Goal: Task Accomplishment & Management: Complete application form

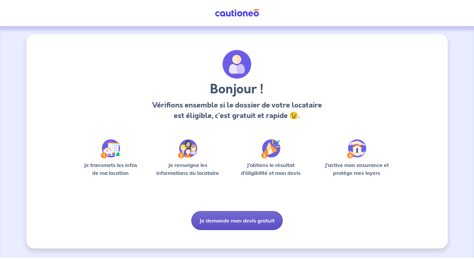
click at [227, 223] on button "Je demande mon devis gratuit" at bounding box center [236, 220] width 91 height 19
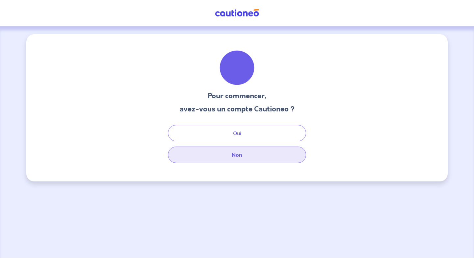
click at [236, 157] on button "Non" at bounding box center [237, 155] width 138 height 16
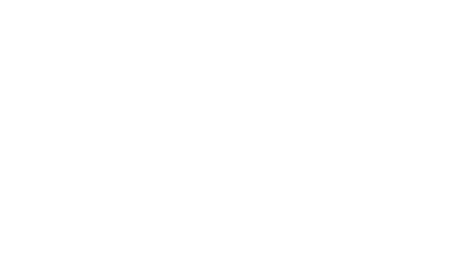
select select "FR"
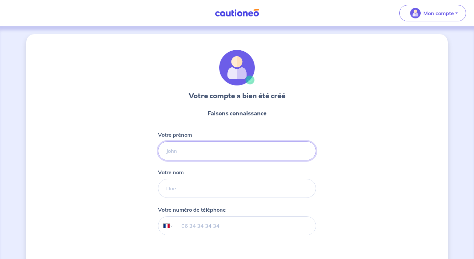
click at [216, 145] on input "Votre prénom" at bounding box center [237, 150] width 158 height 19
type input "valens"
click at [182, 188] on input "Votre nom" at bounding box center [237, 188] width 158 height 19
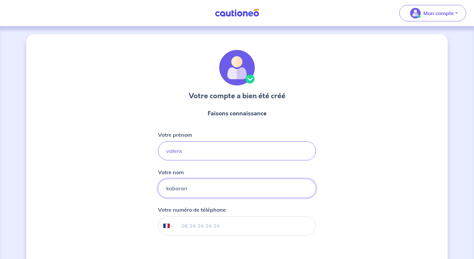
type input "kabarari"
click at [195, 226] on input "tel" at bounding box center [244, 226] width 142 height 18
type input "06 99 53 57 13"
click at [346, 219] on div "Votre compte a bien été créé Faisons connaissance Votre prénom valens Votre nom…" at bounding box center [236, 168] width 421 height 268
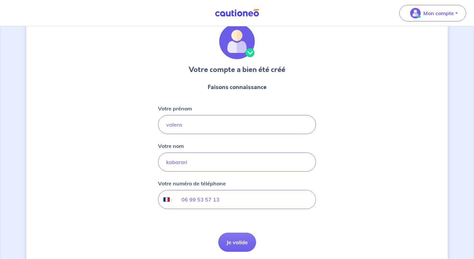
scroll to position [39, 0]
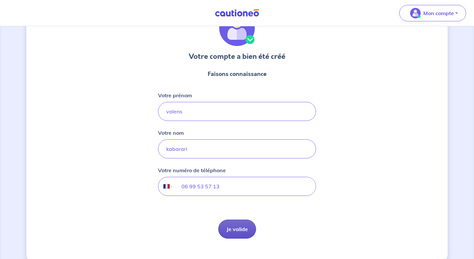
click at [242, 232] on button "Je valide" at bounding box center [237, 229] width 38 height 19
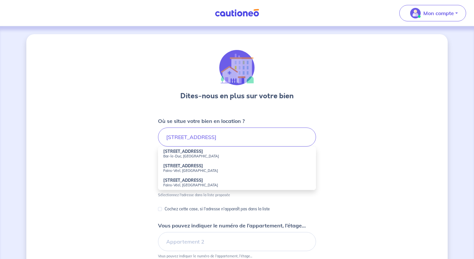
click at [183, 155] on small "Bar-le-Duc, France" at bounding box center [236, 156] width 147 height 5
type input "181 Rue de Véel, Bar-le-Duc, France"
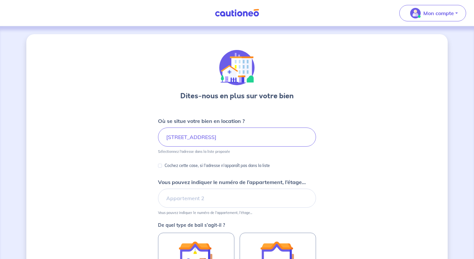
click at [312, 167] on div "Cochez cette case, si l'adresse n'apparaît pas dans la liste" at bounding box center [237, 166] width 158 height 9
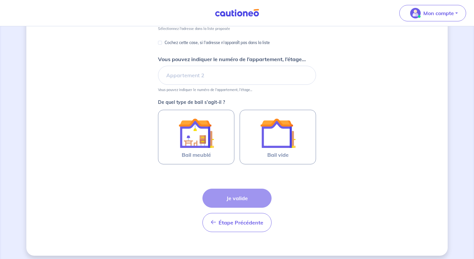
scroll to position [128, 0]
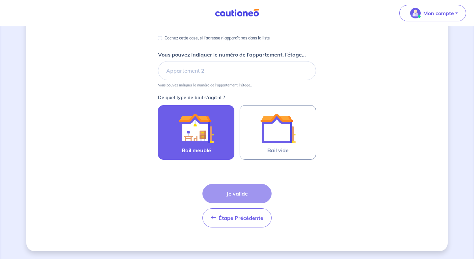
click at [185, 129] on img at bounding box center [196, 129] width 36 height 36
click at [0, 0] on input "Bail meublé" at bounding box center [0, 0] width 0 height 0
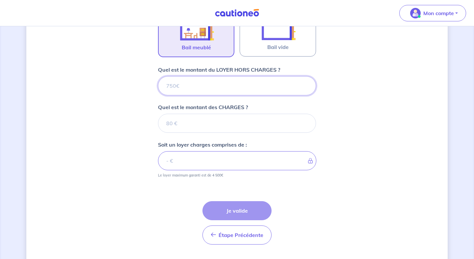
scroll to position [248, 0]
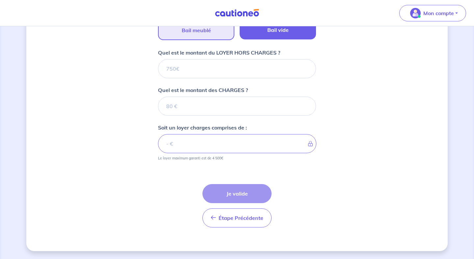
click at [270, 30] on span "Bail vide" at bounding box center [277, 30] width 21 height 8
click at [0, 0] on input "Bail vide" at bounding box center [0, 0] width 0 height 0
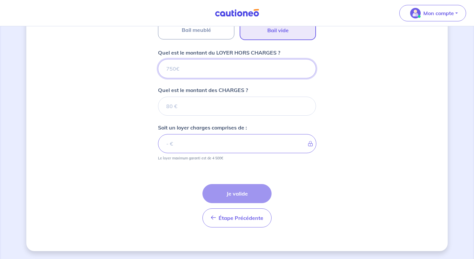
click at [181, 67] on input "Quel est le montant du LOYER HORS CHARGES ?" at bounding box center [237, 68] width 158 height 19
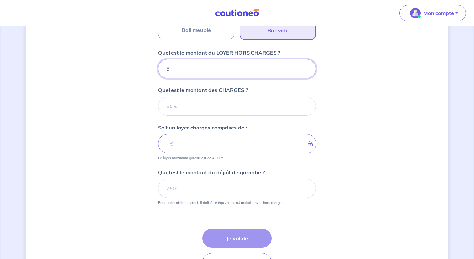
type input "57"
type input "570"
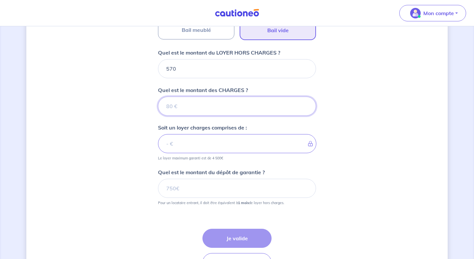
click at [188, 109] on input "Quel est le montant des CHARGES ?" at bounding box center [237, 106] width 158 height 19
type input "50"
type input "620"
click at [331, 148] on div "Dites-nous en plus sur votre bien Où se situe votre bien en location ? 181 Rue …" at bounding box center [236, 41] width 421 height 510
click at [198, 108] on input "50" at bounding box center [237, 106] width 158 height 19
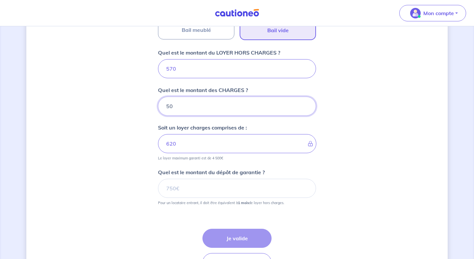
type input "5"
type input "570"
click at [191, 72] on input "570" at bounding box center [237, 68] width 158 height 19
type input "5"
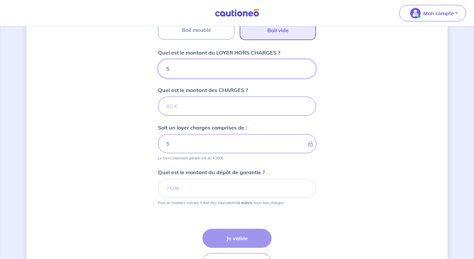
type input "52"
type input "520"
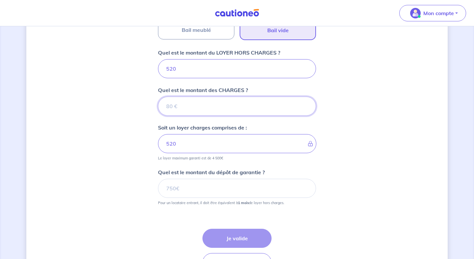
click at [171, 104] on input "Quel est le montant des CHARGES ?" at bounding box center [237, 106] width 158 height 19
type input "50"
type input "570"
type input "50"
click at [335, 157] on div "Dites-nous en plus sur votre bien Où se situe votre bien en location ? 181 Rue …" at bounding box center [236, 41] width 421 height 510
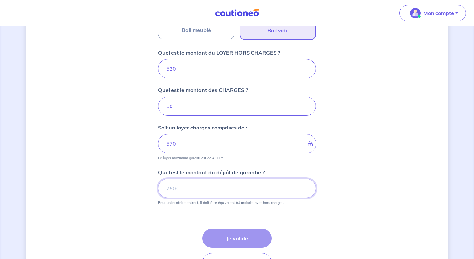
click at [254, 190] on input "Quel est le montant du dépôt de garantie ?" at bounding box center [237, 188] width 158 height 19
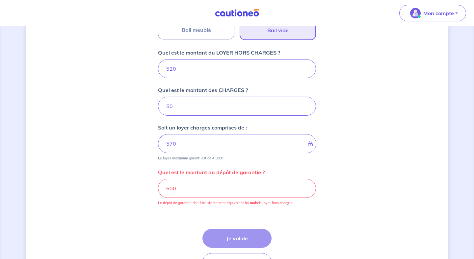
click at [249, 215] on div "Étape Précédente Précédent Je valide Je valide" at bounding box center [237, 242] width 158 height 59
click at [196, 179] on input "600" at bounding box center [237, 188] width 158 height 19
click at [176, 191] on input "600" at bounding box center [237, 188] width 158 height 19
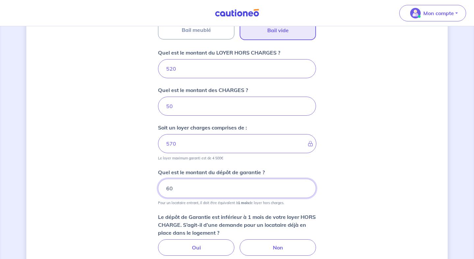
type input "6"
click at [326, 204] on div "Dites-nous en plus sur votre bien Où se situe votre bien en location ? 181 Rue …" at bounding box center [236, 66] width 421 height 561
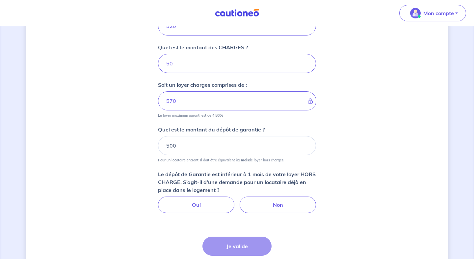
scroll to position [301, 0]
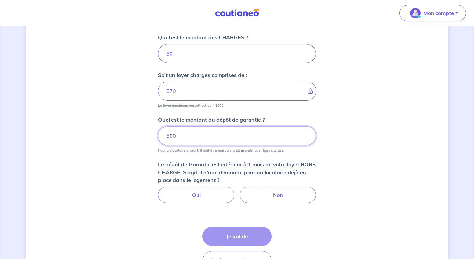
click at [189, 133] on input "500" at bounding box center [237, 135] width 158 height 19
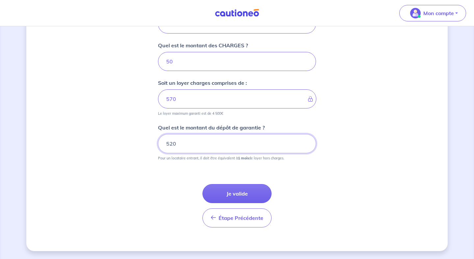
scroll to position [293, 0]
type input "520"
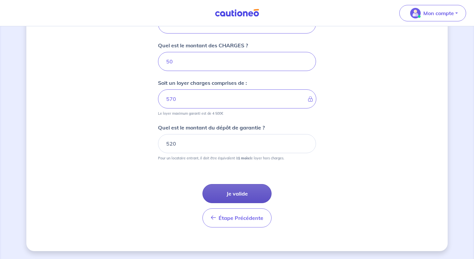
click at [236, 191] on button "Je valide" at bounding box center [236, 193] width 69 height 19
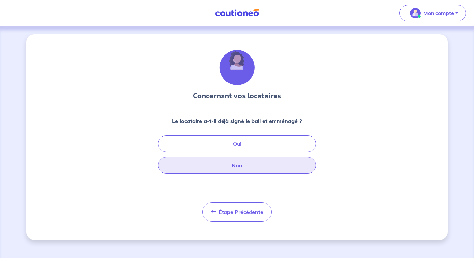
click at [251, 167] on button "Non" at bounding box center [237, 165] width 158 height 16
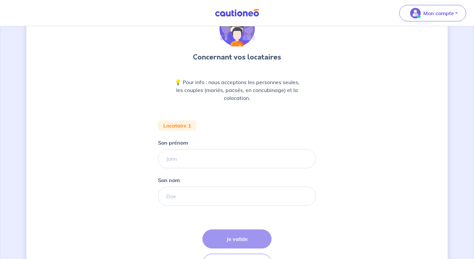
scroll to position [39, 0]
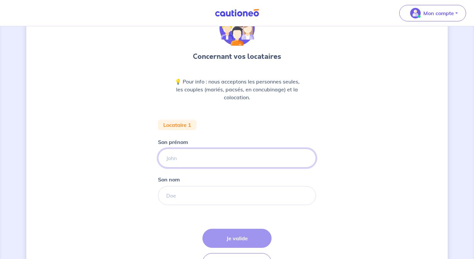
click at [179, 161] on input "Son prénom" at bounding box center [237, 158] width 158 height 19
paste input "solenne"
type input "solenne"
click at [185, 195] on input "Son nom" at bounding box center [237, 195] width 158 height 19
paste input "Ouafiq-Vallet"
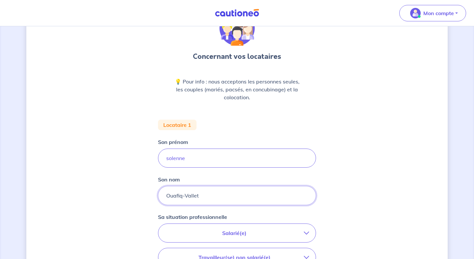
type input "Ouafiq-Vallet"
click at [353, 198] on div "Concernant vos locataires 💡 Pour info : nous acceptons les personnes seules, le…" at bounding box center [236, 203] width 421 height 416
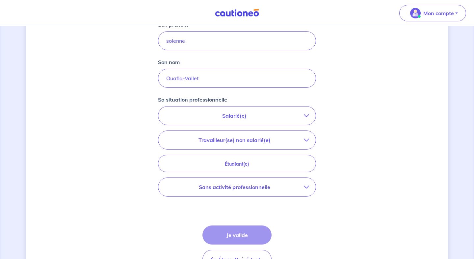
scroll to position [158, 0]
click at [292, 188] on p "Sans activité professionnelle" at bounding box center [234, 186] width 139 height 8
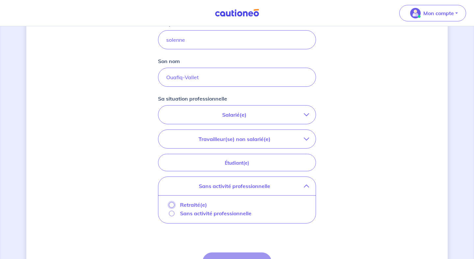
click at [172, 206] on input "Retraité(e)" at bounding box center [172, 205] width 6 height 6
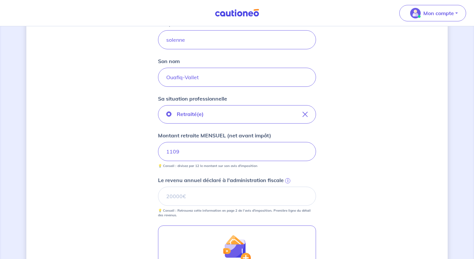
click at [352, 177] on div "Concernant vos locataires 💡 Pour info : nous acceptons les personnes seules, le…" at bounding box center [236, 129] width 421 height 506
click at [359, 165] on div "Concernant vos locataires 💡 Pour info : nous acceptons les personnes seules, le…" at bounding box center [236, 129] width 421 height 506
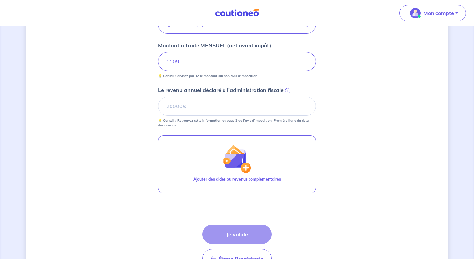
scroll to position [250, 0]
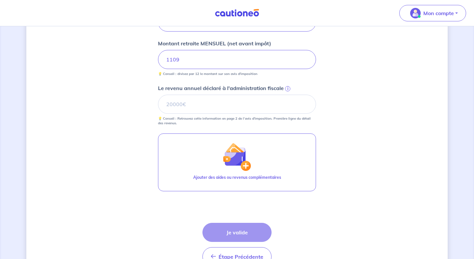
click at [131, 72] on div "Concernant vos locataires 💡 Pour info : nous acceptons les personnes seules, le…" at bounding box center [236, 37] width 421 height 506
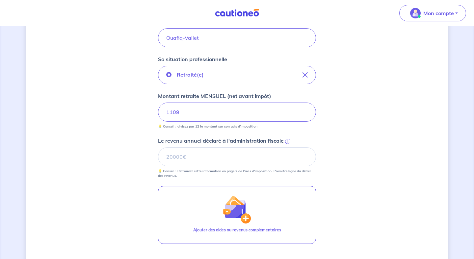
scroll to position [184, 0]
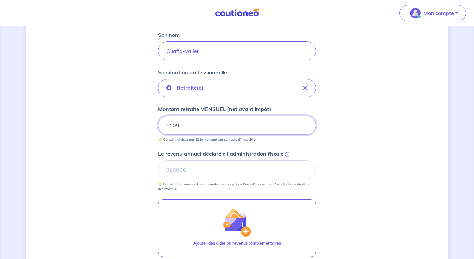
click at [191, 128] on input "1109" at bounding box center [237, 125] width 158 height 19
drag, startPoint x: 191, startPoint y: 128, endPoint x: 159, endPoint y: 126, distance: 32.3
click at [159, 126] on input "1109" at bounding box center [237, 125] width 158 height 19
click at [133, 145] on div "Concernant vos locataires 💡 Pour info : nous acceptons les personnes seules, le…" at bounding box center [236, 103] width 421 height 506
click at [196, 173] on input "Le revenu annuel déclaré à l'administration fiscale i" at bounding box center [237, 170] width 158 height 19
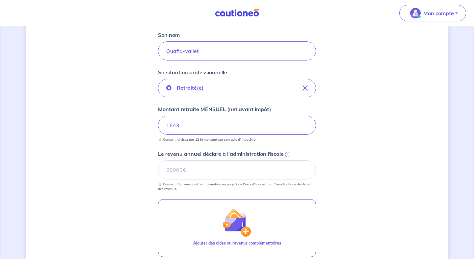
click at [286, 155] on span "i" at bounding box center [287, 154] width 5 height 5
click at [286, 161] on input "Le revenu annuel déclaré à l'administration fiscale i" at bounding box center [237, 170] width 158 height 19
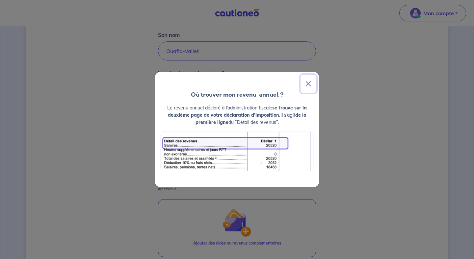
click at [312, 82] on button "Close" at bounding box center [308, 84] width 16 height 18
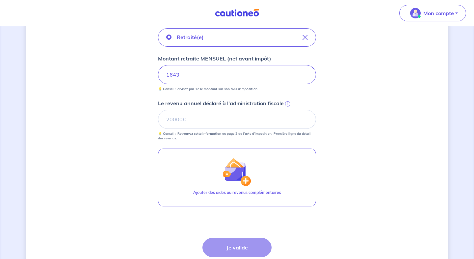
scroll to position [237, 0]
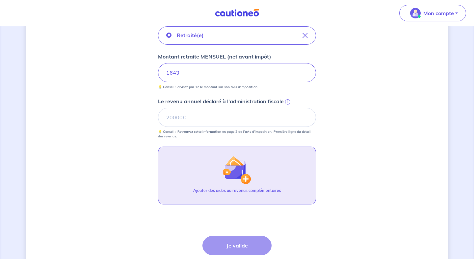
click at [248, 169] on img "button" at bounding box center [237, 170] width 28 height 28
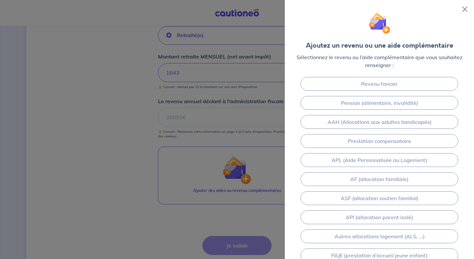
click at [469, 159] on div "Revenu foncier Pension (alimentaire, invalidité) AAH (Allocations aux adultes h…" at bounding box center [379, 207] width 189 height 267
click at [333, 11] on div at bounding box center [379, 23] width 168 height 36
click at [140, 73] on div at bounding box center [237, 129] width 474 height 259
click at [463, 8] on button "Close" at bounding box center [464, 9] width 11 height 11
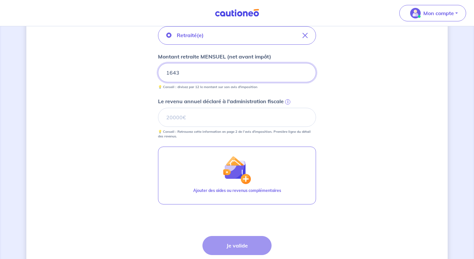
click at [193, 75] on input "1643" at bounding box center [237, 72] width 158 height 19
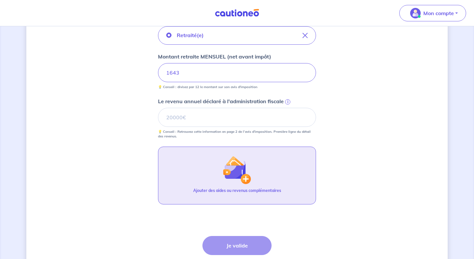
click at [242, 177] on img "button" at bounding box center [237, 170] width 28 height 28
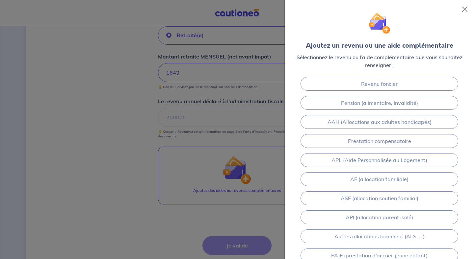
click at [296, 224] on div "Revenu foncier Pension (alimentaire, invalidité) AAH (Allocations aux adultes h…" at bounding box center [379, 207] width 189 height 267
click at [386, 29] on img at bounding box center [379, 23] width 21 height 21
click at [102, 115] on div at bounding box center [237, 129] width 474 height 259
click at [166, 20] on div at bounding box center [237, 129] width 474 height 259
click at [207, 114] on div at bounding box center [237, 129] width 474 height 259
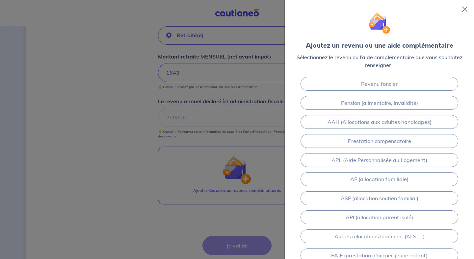
click at [233, 116] on div at bounding box center [237, 129] width 474 height 259
click at [467, 7] on button "Close" at bounding box center [464, 9] width 11 height 11
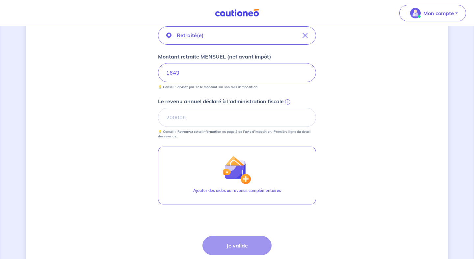
click at [286, 100] on span "i" at bounding box center [287, 101] width 5 height 5
click at [286, 108] on input "Le revenu annuel déclaré à l'administration fiscale i" at bounding box center [237, 117] width 158 height 19
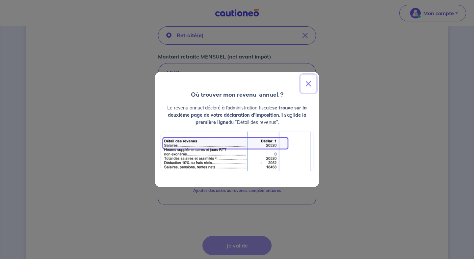
click at [311, 86] on button "Close" at bounding box center [308, 84] width 16 height 18
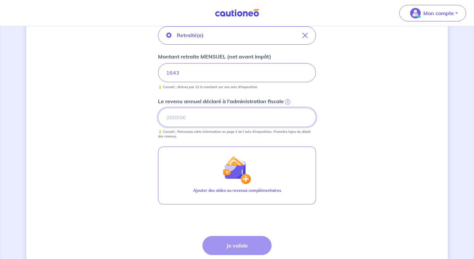
click at [187, 119] on input "Le revenu annuel déclaré à l'administration fiscale i" at bounding box center [237, 117] width 158 height 19
paste input "12945"
type input "12945"
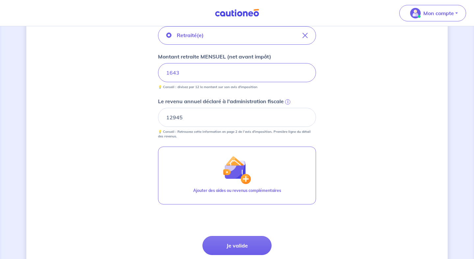
click at [354, 146] on div "Concernant vos locataires 💡 Pour info : nous acceptons les personnes seules, le…" at bounding box center [236, 50] width 421 height 506
click at [240, 246] on button "Je valide" at bounding box center [236, 245] width 69 height 19
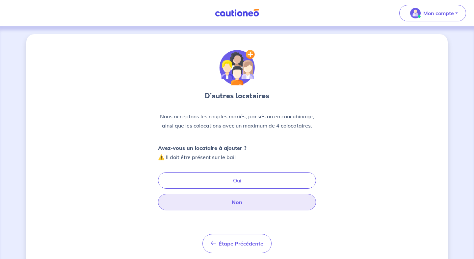
click at [242, 201] on button "Non" at bounding box center [237, 202] width 158 height 16
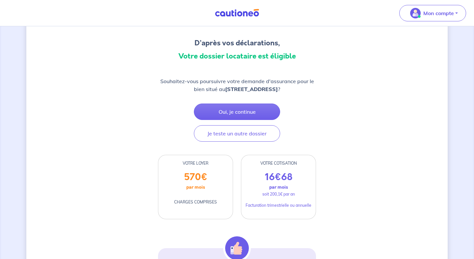
scroll to position [53, 0]
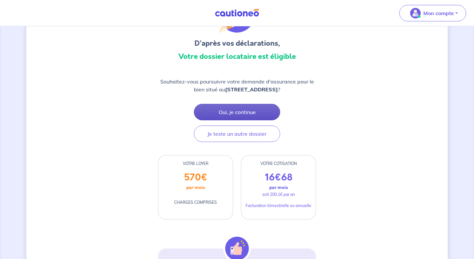
click at [241, 112] on button "Oui, je continue" at bounding box center [237, 112] width 86 height 16
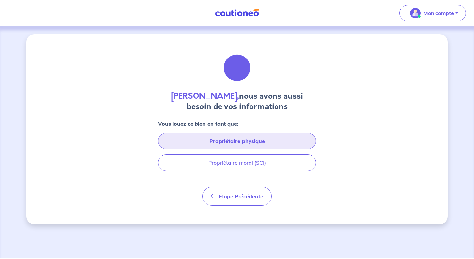
click at [233, 140] on button "Propriétaire physique" at bounding box center [237, 141] width 158 height 16
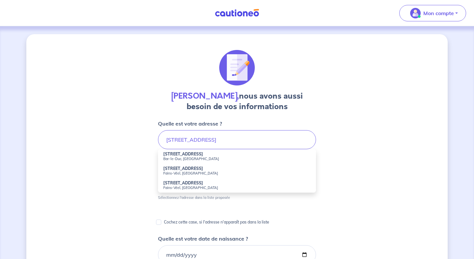
click at [185, 157] on small "Bar-le-Duc, France" at bounding box center [236, 159] width 147 height 5
type input "181 Rue de Véel, Bar-le-Duc, France"
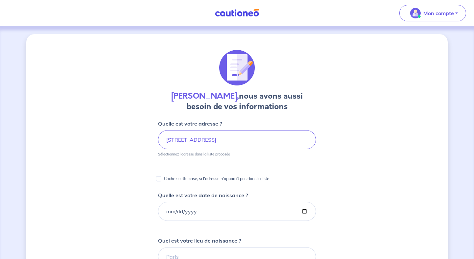
click at [368, 173] on div "Valens Kabarari, nous avons aussi besoin de vos informations Quelle est votre a…" at bounding box center [236, 247] width 421 height 426
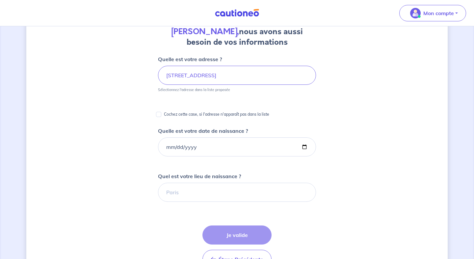
scroll to position [66, 0]
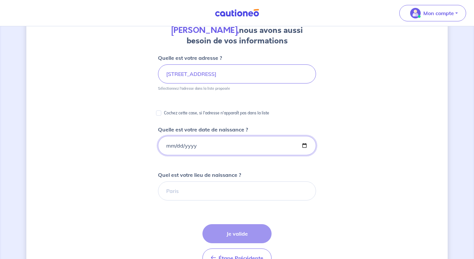
click at [184, 151] on input "Quelle est votre date de naissance ?" at bounding box center [237, 145] width 158 height 19
type input "1991-04-30"
click at [187, 191] on input "Quel est votre lieu de naissance ?" at bounding box center [237, 191] width 158 height 19
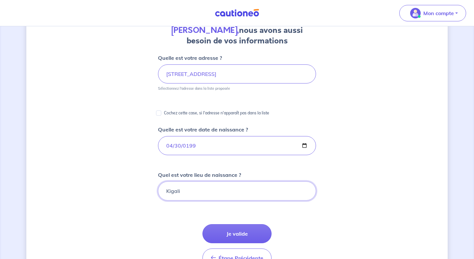
type input "Kigali"
click at [126, 223] on div "Valens Kabarari, nous avons aussi besoin de vos informations Quelle est votre a…" at bounding box center [236, 181] width 421 height 426
click at [243, 235] on button "Je valide" at bounding box center [236, 233] width 69 height 19
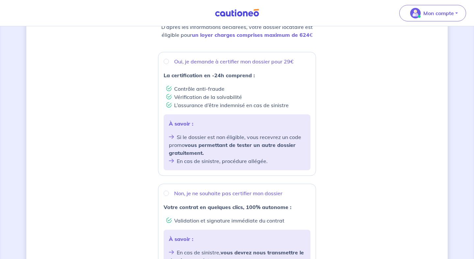
scroll to position [101, 0]
click at [166, 63] on input "Oui, je demande à certifier mon dossier pour 29€" at bounding box center [166, 62] width 5 height 5
radio input "true"
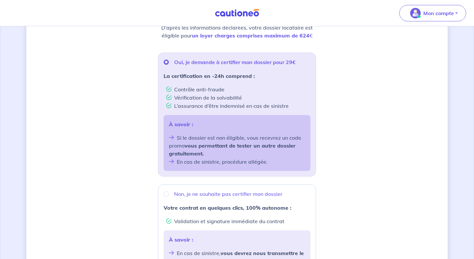
click at [164, 191] on input "Non, je ne souhaite pas certifier mon dossier" at bounding box center [166, 193] width 5 height 5
radio input "true"
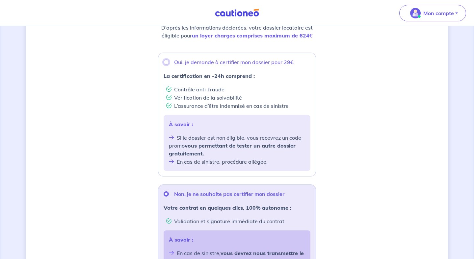
click at [164, 60] on input "Oui, je demande à certifier mon dossier pour 29€" at bounding box center [166, 62] width 5 height 5
radio input "true"
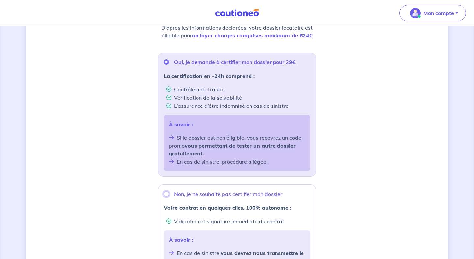
click at [164, 191] on input "Non, je ne souhaite pas certifier mon dossier" at bounding box center [166, 193] width 5 height 5
radio input "true"
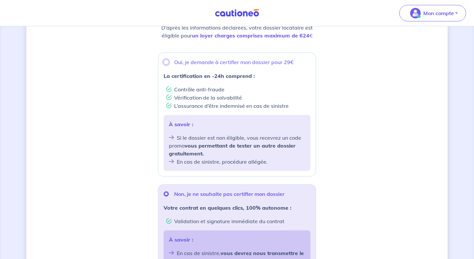
click at [164, 60] on input "Oui, je demande à certifier mon dossier pour 29€" at bounding box center [166, 62] width 5 height 5
radio input "true"
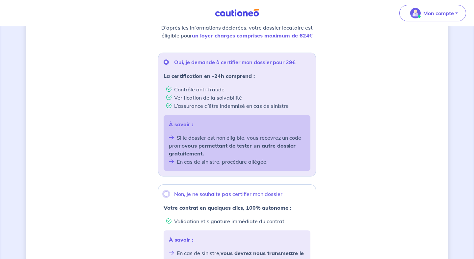
click at [165, 194] on input "Non, je ne souhaite pas certifier mon dossier" at bounding box center [166, 193] width 5 height 5
radio input "true"
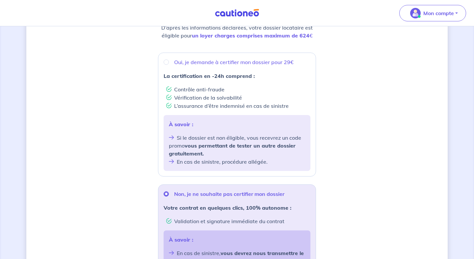
click at [340, 198] on div "Souhaitez-vous faire certifier votre dossier locataire ? D’après les informatio…" at bounding box center [236, 162] width 421 height 458
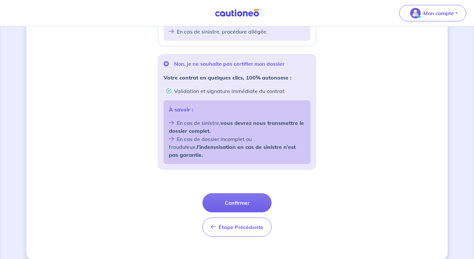
scroll to position [233, 0]
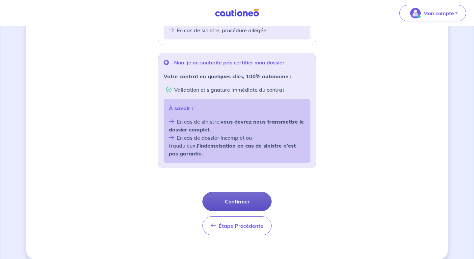
click at [230, 194] on button "Confirmer" at bounding box center [236, 201] width 69 height 19
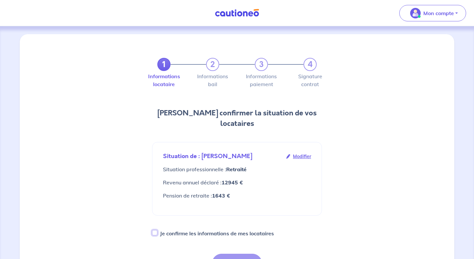
click at [154, 230] on input "Je confirme les informations de mes locataires" at bounding box center [154, 232] width 5 height 5
checkbox input "false"
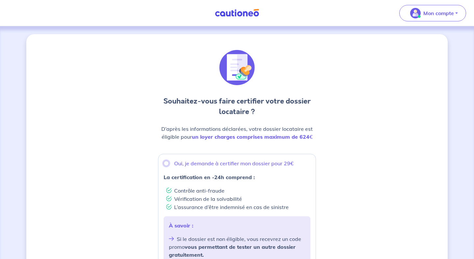
click at [165, 163] on input "Oui, je demande à certifier mon dossier pour 29€" at bounding box center [166, 163] width 5 height 5
radio input "true"
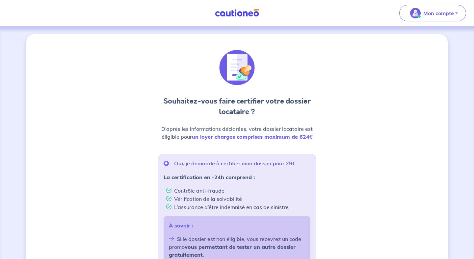
radio input "true"
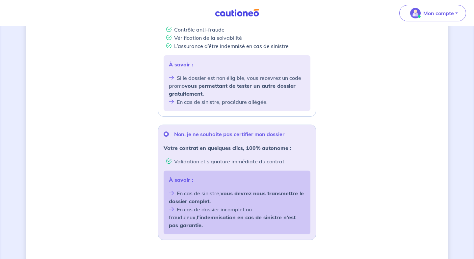
click at [164, 0] on input "Oui, je demande à certifier mon dossier pour 29€" at bounding box center [166, 2] width 5 height 5
radio input "true"
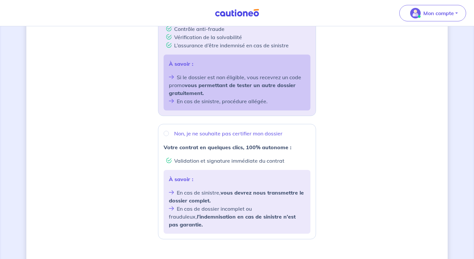
scroll to position [161, 0]
click at [164, 132] on input "Non, je ne souhaite pas certifier mon dossier" at bounding box center [166, 134] width 5 height 5
radio input "true"
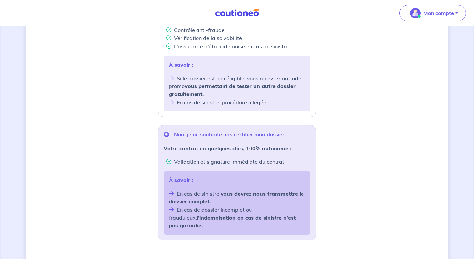
click at [164, 0] on input "Oui, je demande à certifier mon dossier pour 29€" at bounding box center [166, 2] width 5 height 5
radio input "true"
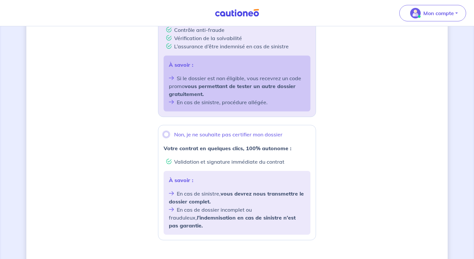
click at [164, 132] on input "Non, je ne souhaite pas certifier mon dossier" at bounding box center [166, 134] width 5 height 5
radio input "true"
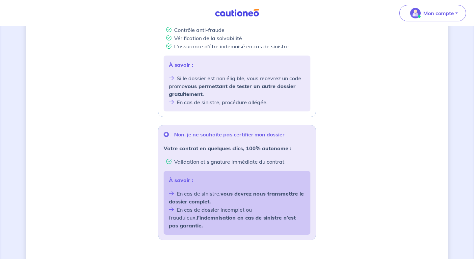
click at [164, 0] on input "Oui, je demande à certifier mon dossier pour 29€" at bounding box center [166, 2] width 5 height 5
radio input "true"
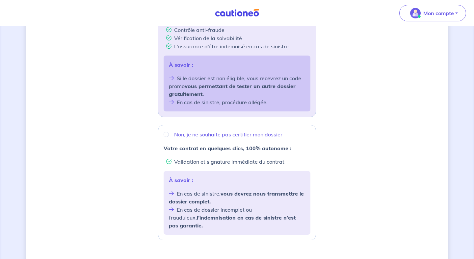
click at [355, 210] on div "Souhaitez-vous faire certifier votre dossier locataire ? D’après les informatio…" at bounding box center [236, 102] width 421 height 458
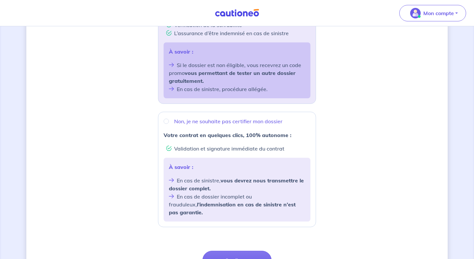
scroll to position [187, 0]
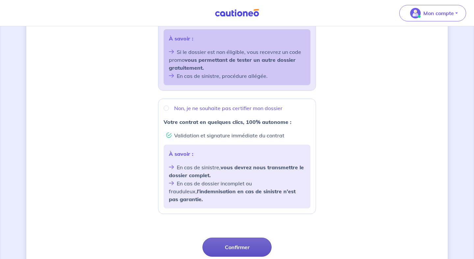
click at [245, 238] on button "Confirmer" at bounding box center [236, 247] width 69 height 19
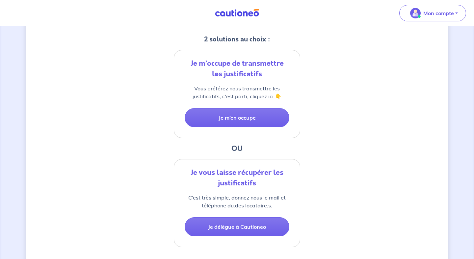
scroll to position [134, 0]
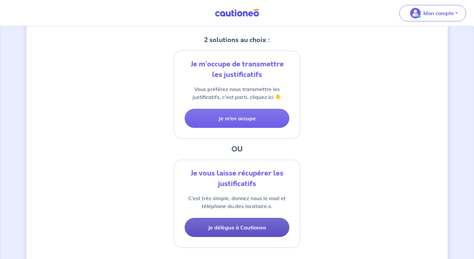
click at [236, 228] on button "Je délègue à Cautioneo" at bounding box center [237, 227] width 105 height 19
select select "FR"
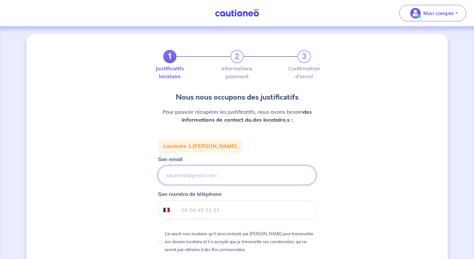
click at [227, 177] on input "Son email" at bounding box center [237, 175] width 158 height 19
paste input "solnoji@hotmail.fr"
type input "solnoji@hotmail.fr"
click at [191, 207] on input "tel" at bounding box center [244, 210] width 142 height 18
type input "06 73 13 50 90"
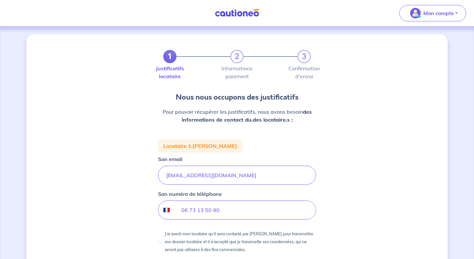
click at [356, 207] on div "1 2 3 Justificatifs locataire Informations paiement Confirmation d'envoi Nous n…" at bounding box center [236, 185] width 421 height 303
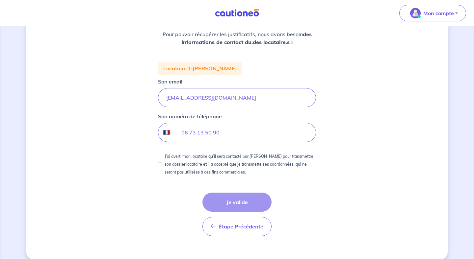
scroll to position [79, 0]
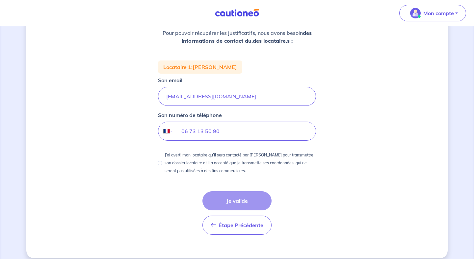
click at [160, 165] on div "J’ai averti mon locataire qu’il sera contacté par Cautioneo pour transmettre so…" at bounding box center [237, 163] width 158 height 24
click at [160, 163] on input "J’ai averti mon locataire qu’il sera contacté par Cautioneo pour transmettre so…" at bounding box center [160, 163] width 4 height 4
checkbox input "true"
click at [232, 201] on button "Je valide" at bounding box center [236, 200] width 69 height 19
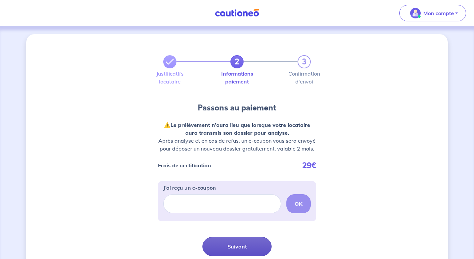
click at [238, 246] on button "Suivant" at bounding box center [236, 246] width 69 height 19
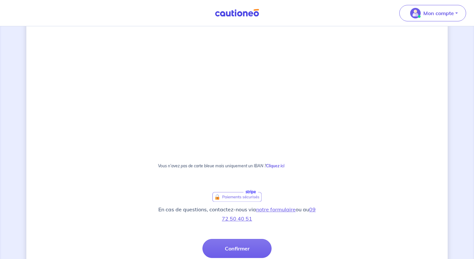
scroll to position [118, 0]
click at [242, 245] on button "Confirmer" at bounding box center [236, 248] width 69 height 19
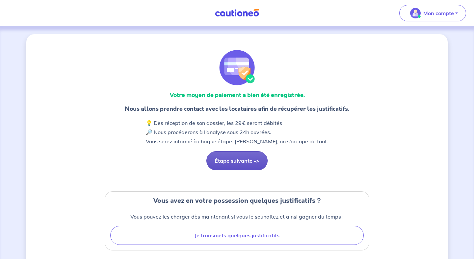
click at [232, 164] on button "Étape suivante ->" at bounding box center [236, 160] width 61 height 19
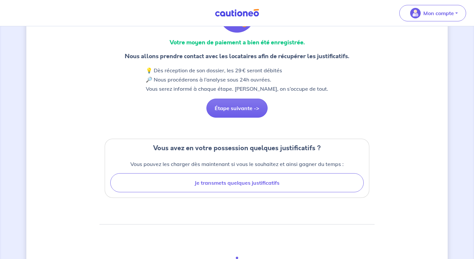
scroll to position [66, 0]
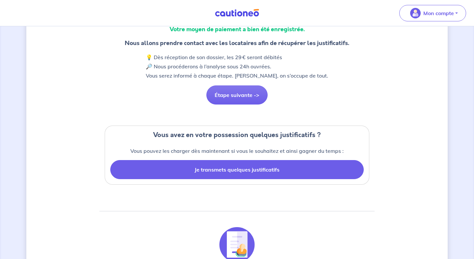
click at [246, 168] on button "Je transmets quelques justificatifs" at bounding box center [236, 169] width 253 height 19
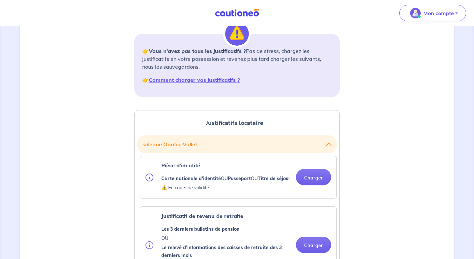
scroll to position [92, 0]
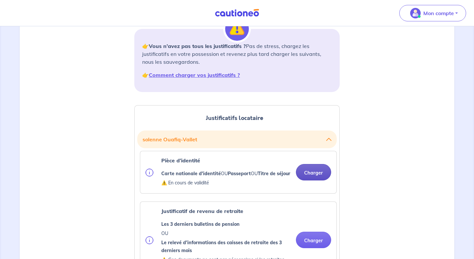
click at [311, 175] on button "Charger" at bounding box center [313, 172] width 35 height 16
click at [306, 175] on button "Charger" at bounding box center [313, 172] width 35 height 16
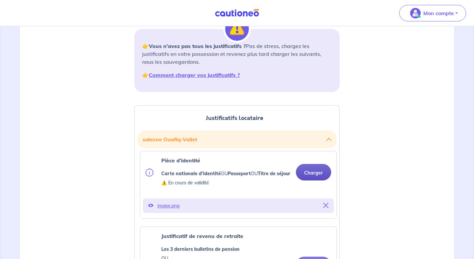
click at [310, 178] on button "Charger" at bounding box center [313, 172] width 35 height 16
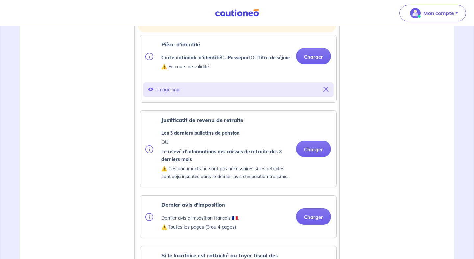
scroll to position [211, 0]
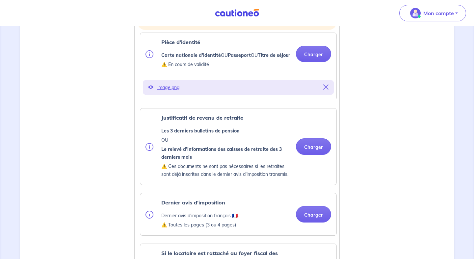
click at [326, 90] on icon at bounding box center [325, 87] width 5 height 5
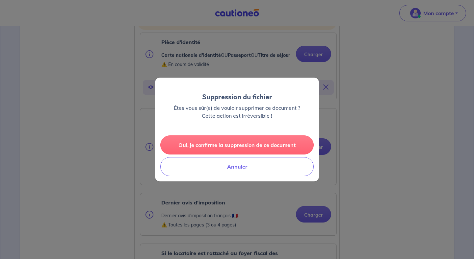
click at [240, 147] on button "Oui, je confirme la suppression de ce document" at bounding box center [236, 145] width 153 height 19
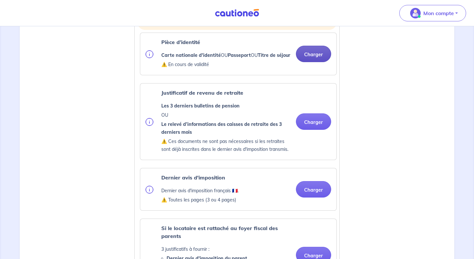
click at [318, 58] on button "Charger" at bounding box center [313, 54] width 35 height 16
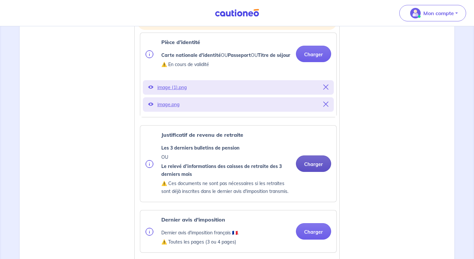
click at [309, 172] on button "Charger" at bounding box center [313, 164] width 35 height 16
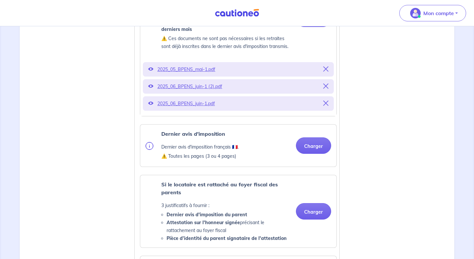
scroll to position [355, 0]
click at [311, 154] on button "Charger" at bounding box center [313, 146] width 35 height 16
click at [396, 196] on div "Justificatifs locataire solenne Ouafiq-Vallet Pièce d’identité Carte nationale …" at bounding box center [237, 240] width 426 height 812
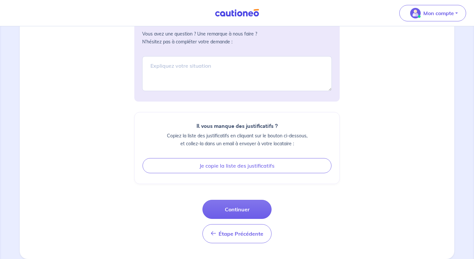
scroll to position [791, 0]
click at [234, 209] on button "Continuer" at bounding box center [236, 209] width 69 height 19
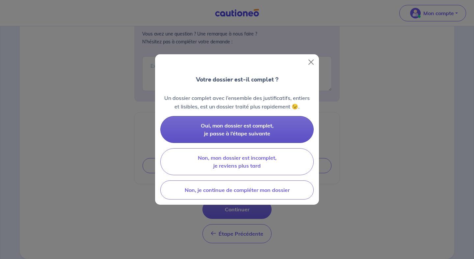
click at [248, 130] on button "Oui, mon dossier est complet, je passe à l’étape suivante" at bounding box center [236, 129] width 153 height 27
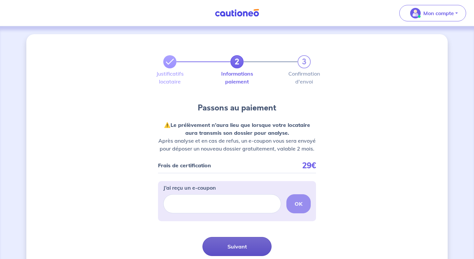
click at [238, 248] on button "Suivant" at bounding box center [236, 246] width 69 height 19
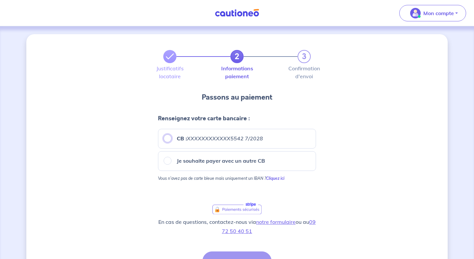
click at [168, 138] on input "CB : XXXXXXXXXXXX5542 7/2028" at bounding box center [168, 139] width 8 height 8
radio input "true"
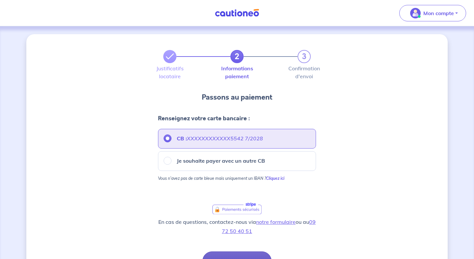
click at [235, 255] on button "Confirmer" at bounding box center [236, 261] width 69 height 19
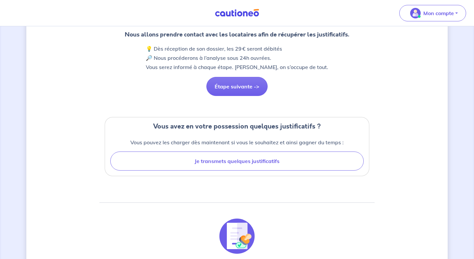
scroll to position [79, 0]
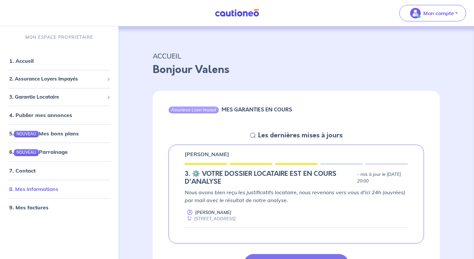
click at [41, 189] on link "8. Mes informations" at bounding box center [33, 189] width 49 height 7
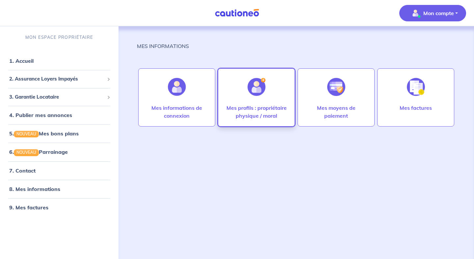
click at [254, 92] on img at bounding box center [256, 87] width 18 height 18
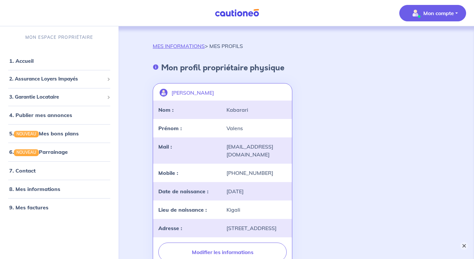
click at [460, 244] on button "×" at bounding box center [464, 246] width 8 height 8
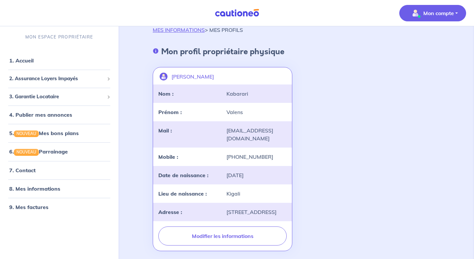
scroll to position [6, 0]
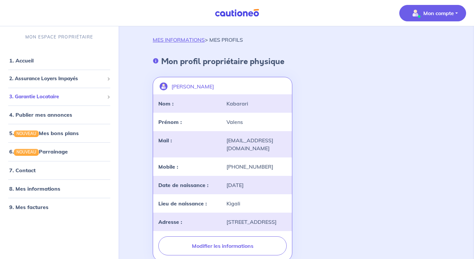
click at [80, 99] on span "3. Garantie Locataire" at bounding box center [56, 97] width 95 height 8
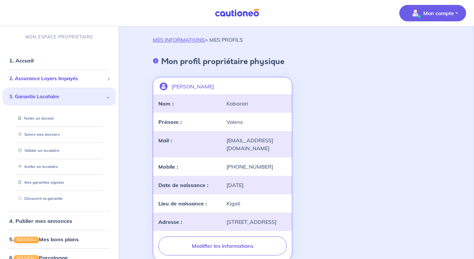
click at [66, 77] on span "2. Assurance Loyers Impayés" at bounding box center [56, 79] width 95 height 8
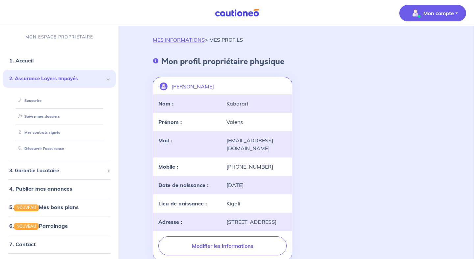
click at [435, 12] on p "Mon compte" at bounding box center [438, 13] width 31 height 8
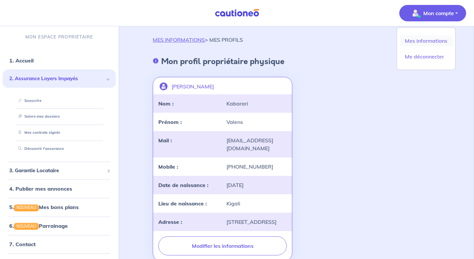
click at [425, 36] on link "Mes informations" at bounding box center [425, 41] width 53 height 11
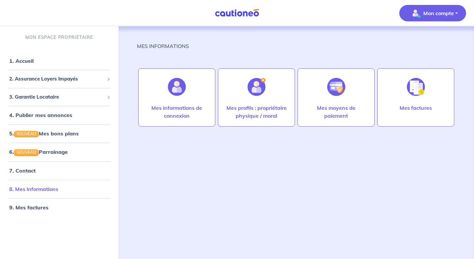
click at [40, 189] on link "8. Mes informations" at bounding box center [33, 189] width 49 height 7
click at [33, 61] on link "1. Accueil" at bounding box center [21, 61] width 24 height 7
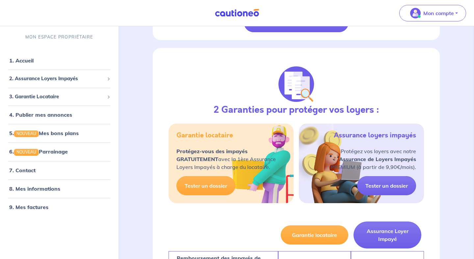
scroll to position [237, 0]
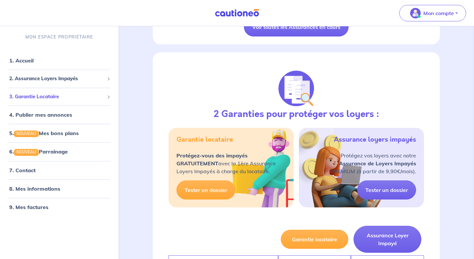
click at [58, 96] on span "3. Garantie Locataire" at bounding box center [56, 97] width 95 height 8
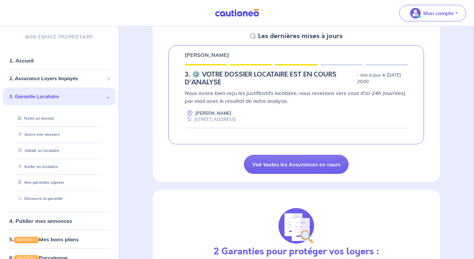
scroll to position [92, 0]
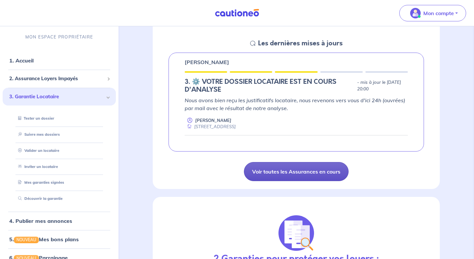
click at [273, 172] on link "Voir toutes les Assurances en cours" at bounding box center [296, 171] width 105 height 19
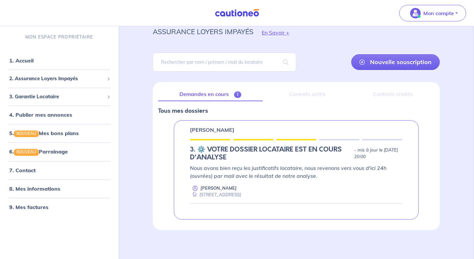
scroll to position [27, 0]
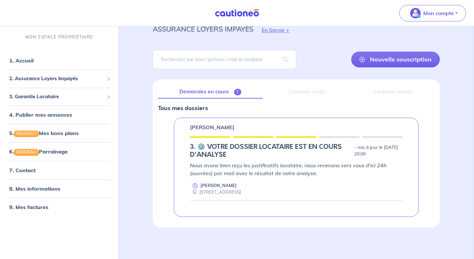
click at [206, 95] on link "Demandes en cours 1" at bounding box center [210, 92] width 105 height 14
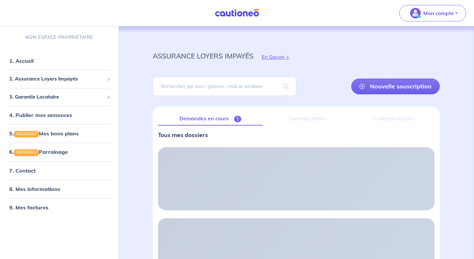
scroll to position [0, 0]
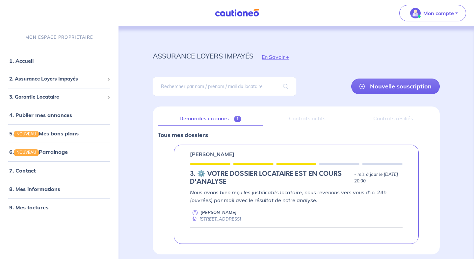
click at [314, 118] on div "Contrats actifs" at bounding box center [307, 119] width 79 height 14
click at [457, 14] on button "Mon compte" at bounding box center [432, 13] width 67 height 16
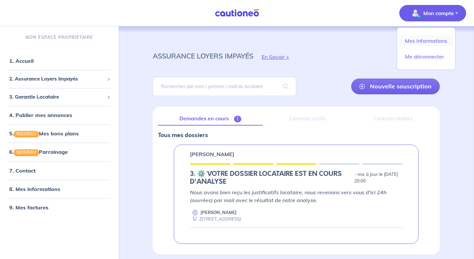
click at [419, 42] on link "Mes informations" at bounding box center [425, 41] width 53 height 11
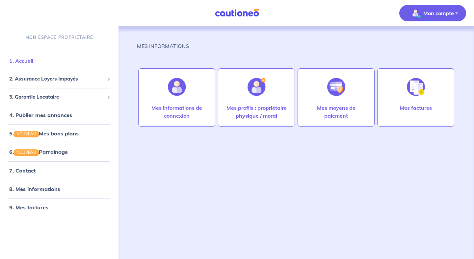
click at [33, 63] on link "1. Accueil" at bounding box center [21, 61] width 24 height 7
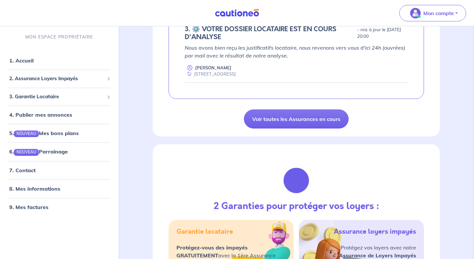
scroll to position [171, 0]
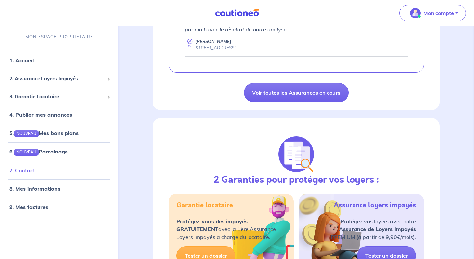
click at [35, 171] on link "7. Contact" at bounding box center [22, 170] width 26 height 7
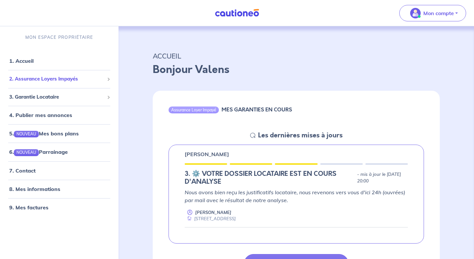
click at [39, 86] on li "2. Assurance Loyers Impayés Souscrire Suivre mes dossiers Mes contrats signés […" at bounding box center [59, 79] width 113 height 18
click at [49, 83] on div "2. Assurance Loyers Impayés" at bounding box center [59, 79] width 113 height 13
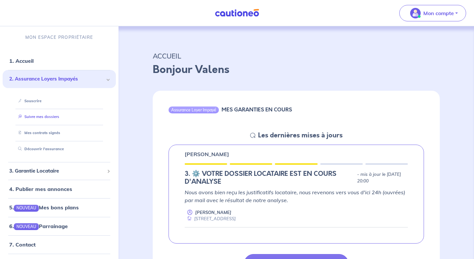
click at [53, 117] on link "Suivre mes dossiers" at bounding box center [37, 117] width 44 height 5
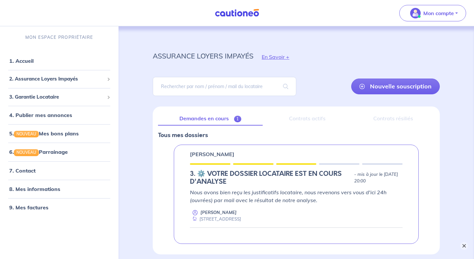
click at [462, 245] on button "×" at bounding box center [464, 246] width 8 height 8
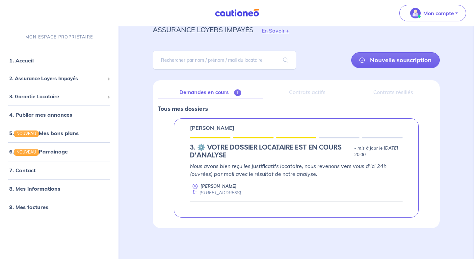
scroll to position [27, 0]
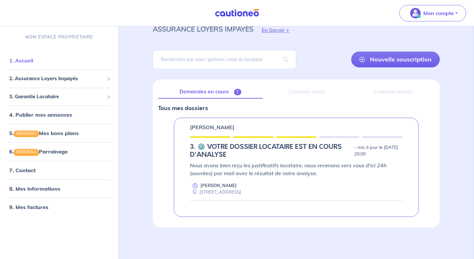
click at [19, 62] on link "1. Accueil" at bounding box center [21, 60] width 24 height 7
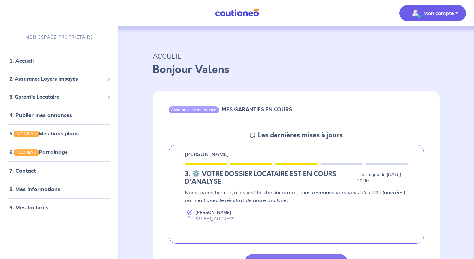
click at [450, 9] on span "Mon compte" at bounding box center [430, 13] width 46 height 11
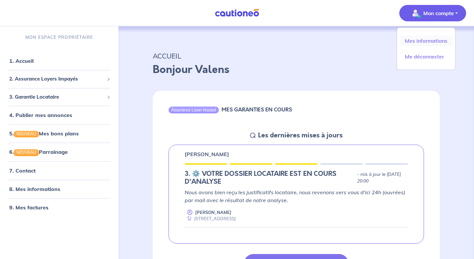
click at [421, 38] on link "Mes informations" at bounding box center [425, 41] width 53 height 11
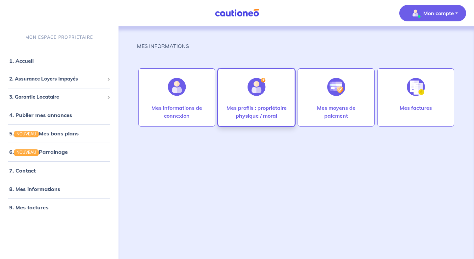
click at [257, 109] on p "Mes profils : propriétaire physique / moral" at bounding box center [256, 112] width 63 height 16
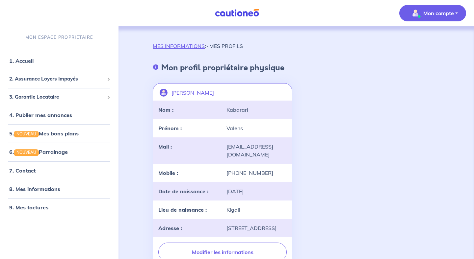
click at [419, 11] on img "button" at bounding box center [415, 13] width 11 height 11
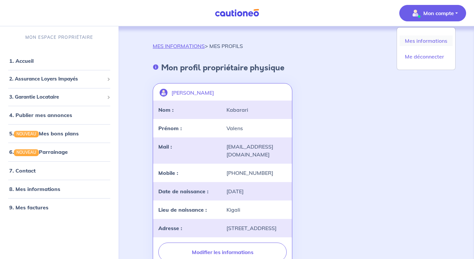
click at [408, 38] on link "Mes informations" at bounding box center [425, 41] width 53 height 11
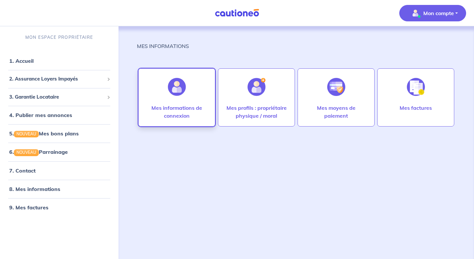
click at [191, 87] on div "Mes informations de connexion" at bounding box center [176, 97] width 77 height 58
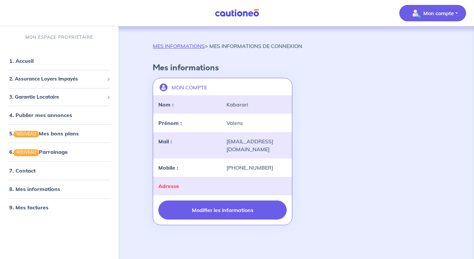
click at [221, 205] on button "Modifier les informations" at bounding box center [222, 210] width 128 height 19
select select "FR"
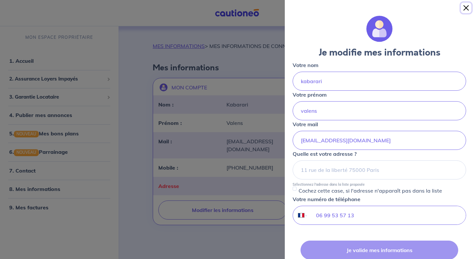
click at [466, 8] on button "Close" at bounding box center [466, 8] width 11 height 11
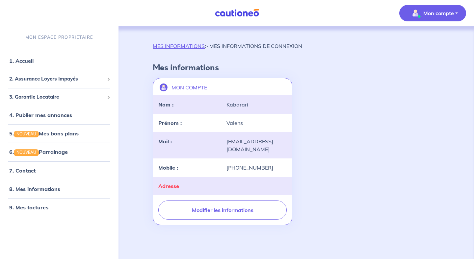
click at [425, 15] on p "Mon compte" at bounding box center [438, 13] width 31 height 8
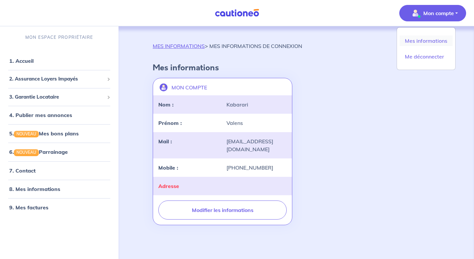
click at [418, 41] on link "Mes informations" at bounding box center [425, 41] width 53 height 11
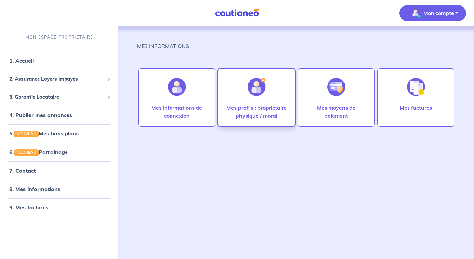
click at [265, 113] on p "Mes profils : propriétaire physique / moral" at bounding box center [256, 112] width 63 height 16
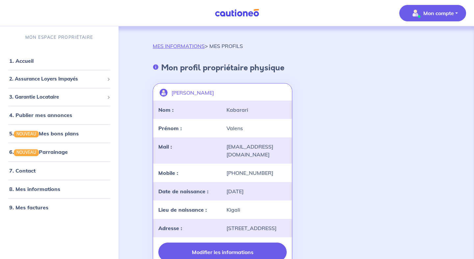
click at [221, 249] on button "Modifier les informations" at bounding box center [222, 252] width 128 height 19
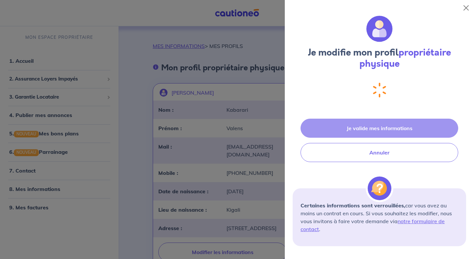
select select "FR"
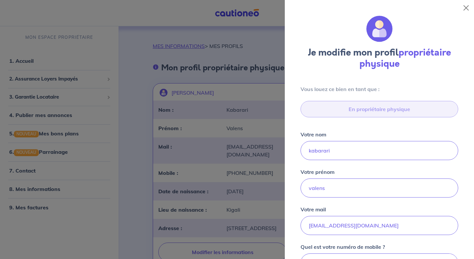
scroll to position [236, 0]
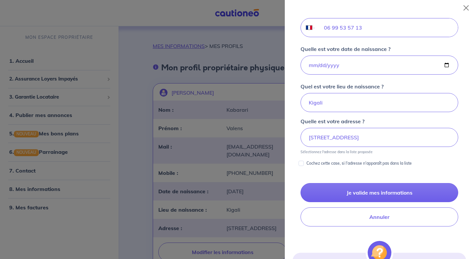
click at [322, 249] on form "Je modifie mon profil propriétaire physique Vous louez ce bien en tant que : En…" at bounding box center [379, 45] width 173 height 531
click at [380, 252] on img at bounding box center [380, 253] width 24 height 24
click at [467, 12] on button "Close" at bounding box center [466, 8] width 11 height 11
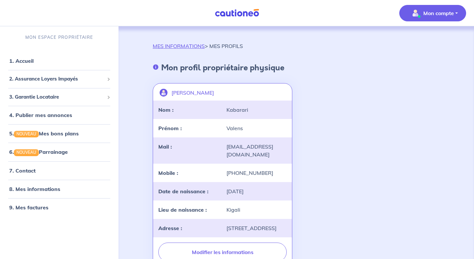
scroll to position [3, 0]
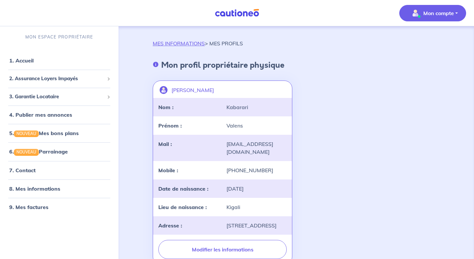
click at [433, 17] on span "Mon compte" at bounding box center [430, 13] width 46 height 11
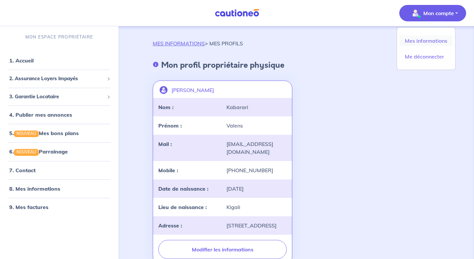
click at [421, 44] on link "Mes informations" at bounding box center [425, 41] width 53 height 11
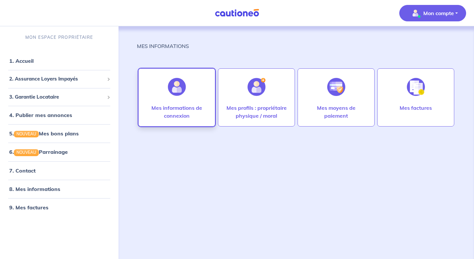
click at [158, 88] on div "Mes informations de connexion" at bounding box center [176, 97] width 77 height 58
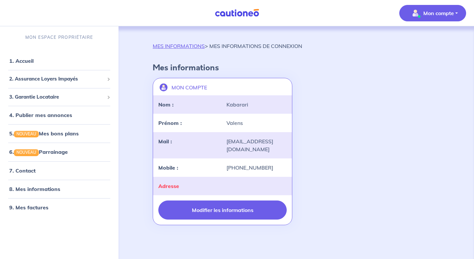
click at [208, 206] on button "Modifier les informations" at bounding box center [222, 210] width 128 height 19
select select "FR"
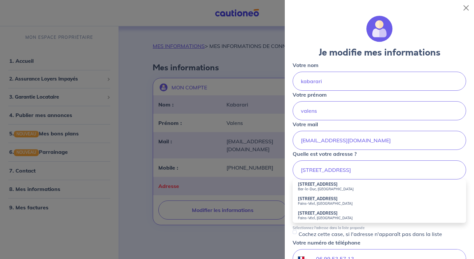
click at [315, 187] on small "Bar-le-Duc, France" at bounding box center [379, 189] width 163 height 5
type input "181 Rue de Véel, Bar-le-Duc, France"
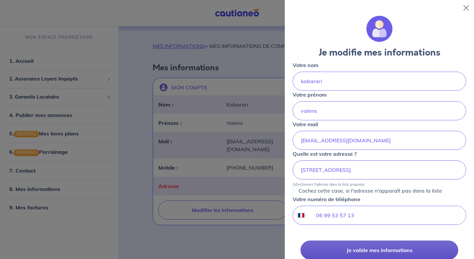
click at [343, 248] on button "Je valide mes informations" at bounding box center [379, 250] width 158 height 19
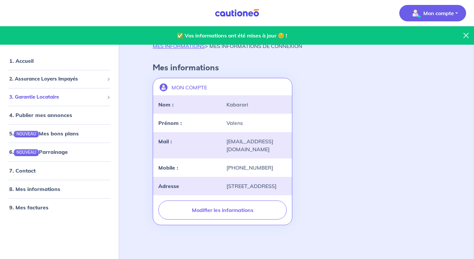
click at [63, 97] on span "3. Garantie Locataire" at bounding box center [56, 97] width 95 height 8
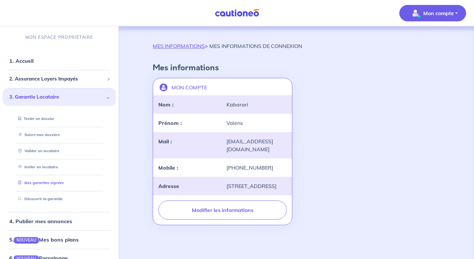
click at [45, 185] on link "Mes garanties signées" at bounding box center [39, 183] width 48 height 5
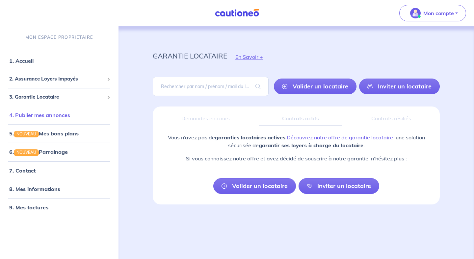
click at [70, 117] on link "4. Publier mes annonces" at bounding box center [39, 115] width 61 height 7
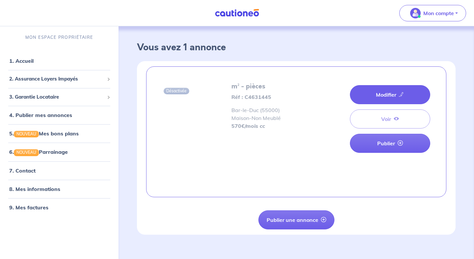
click at [390, 95] on link "Modifier" at bounding box center [390, 94] width 80 height 19
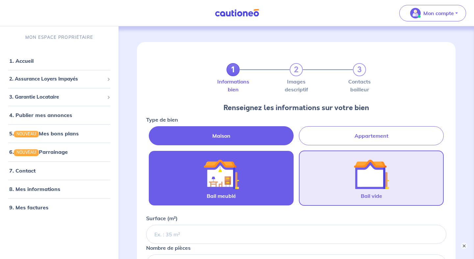
click at [265, 165] on label "Bail meublé" at bounding box center [221, 178] width 145 height 55
click at [0, 0] on input "Bail meublé" at bounding box center [0, 0] width 0 height 0
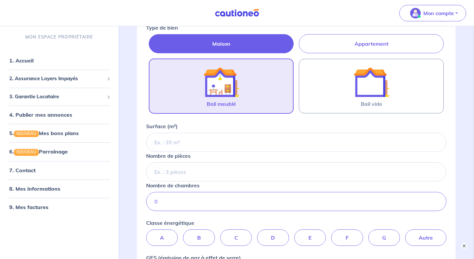
scroll to position [105, 0]
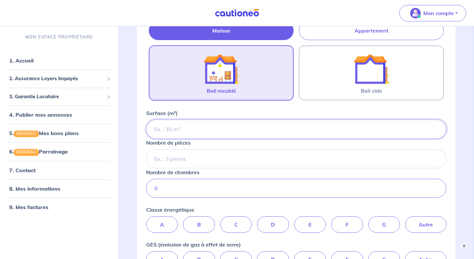
click at [188, 132] on input "Surface (m²)" at bounding box center [296, 129] width 300 height 19
type input "93"
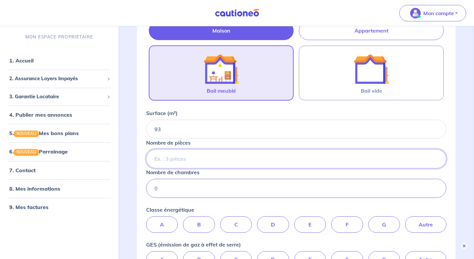
click at [197, 161] on input "Nombre de pièces" at bounding box center [296, 158] width 300 height 19
type input "4"
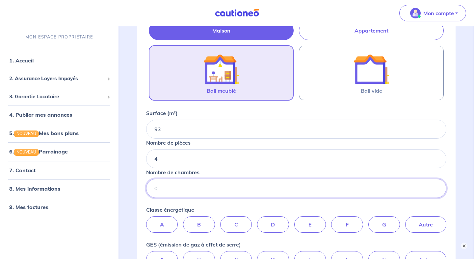
click at [184, 190] on input "0" at bounding box center [296, 188] width 300 height 19
type input "2"
click at [233, 221] on label "C" at bounding box center [236, 225] width 32 height 16
click at [294, 221] on input "C" at bounding box center [296, 219] width 4 height 4
radio input "true"
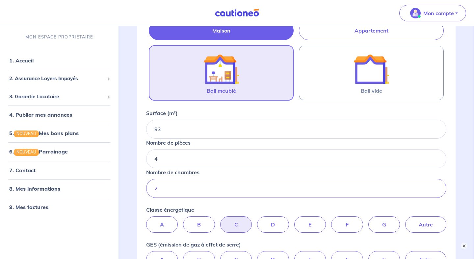
click at [294, 217] on input "D" at bounding box center [296, 219] width 4 height 4
radio input "true"
click at [235, 221] on label "C" at bounding box center [236, 225] width 32 height 16
click at [294, 221] on input "C" at bounding box center [296, 219] width 4 height 4
radio input "true"
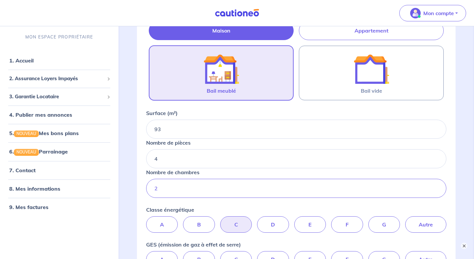
click at [459, 165] on div "1 2 3 Informations bien Images descriptif Contacts bailleur Renseignez les info…" at bounding box center [296, 130] width 350 height 419
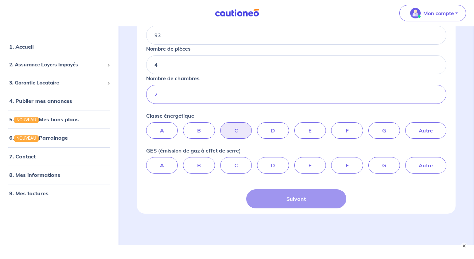
scroll to position [211, 0]
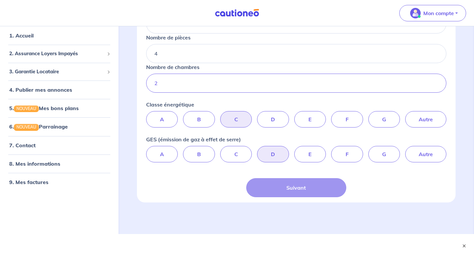
click at [271, 153] on label "D" at bounding box center [273, 154] width 32 height 16
click at [294, 150] on input "D" at bounding box center [296, 148] width 4 height 4
radio input "true"
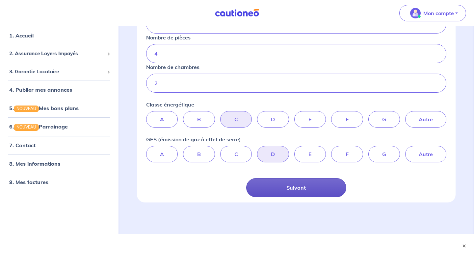
click at [290, 188] on button "Suivant" at bounding box center [296, 187] width 100 height 19
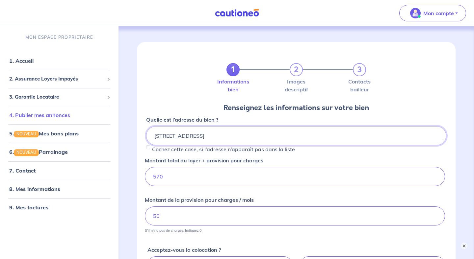
drag, startPoint x: 258, startPoint y: 135, endPoint x: 75, endPoint y: 115, distance: 184.4
click at [75, 115] on div "Mon compte MON ESPACE PROPRIÉTAIRE 1. Accueil 2. Assurance Loyers Impayés Sousc…" at bounding box center [237, 186] width 474 height 372
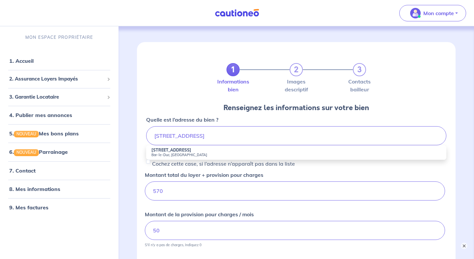
click at [165, 150] on strong "20 Rue du Roat" at bounding box center [171, 150] width 40 height 5
type input "20 Rue du Roat, Bar-le-Duc, France"
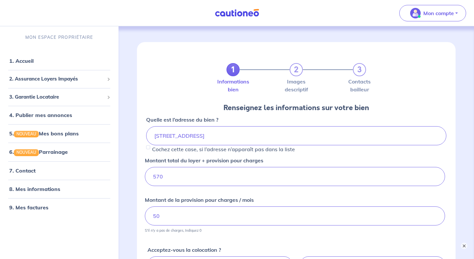
click at [134, 172] on div "1 2 3 Informations bien Images descriptif Contacts bailleur Renseignez les info…" at bounding box center [296, 198] width 350 height 345
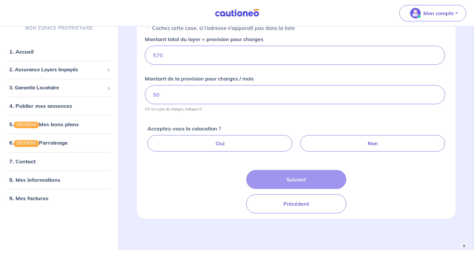
scroll to position [132, 0]
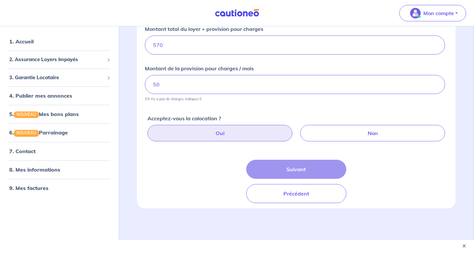
click at [248, 134] on label "Oui" at bounding box center [219, 133] width 145 height 16
click at [295, 129] on input "Oui" at bounding box center [297, 127] width 4 height 4
radio input "true"
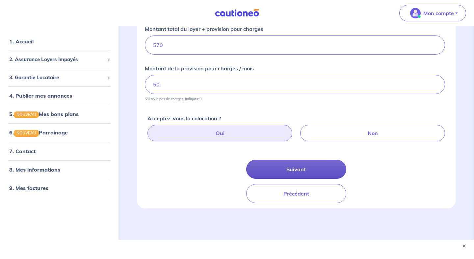
click at [281, 170] on button "Suivant" at bounding box center [296, 169] width 100 height 19
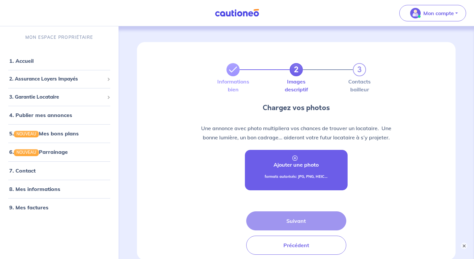
click at [286, 163] on p "Ajouter une photo" at bounding box center [295, 165] width 45 height 8
click at [287, 168] on p "Ajouter une photo" at bounding box center [295, 165] width 45 height 8
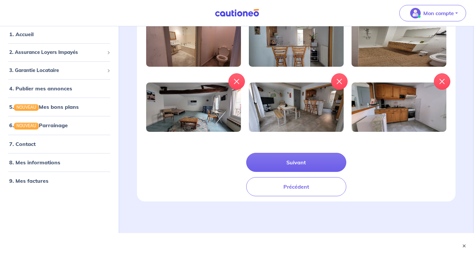
scroll to position [189, 0]
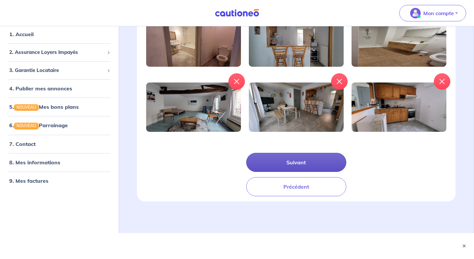
click at [298, 166] on button "Suivant" at bounding box center [296, 162] width 100 height 19
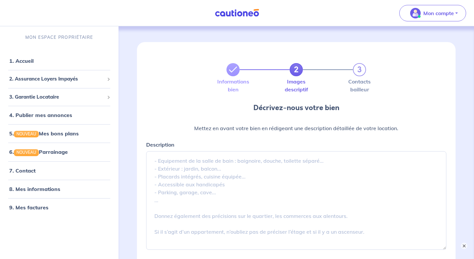
click at [405, 129] on p "Mettez en avant votre bien en rédigeant une description détaillée de votre loca…" at bounding box center [296, 128] width 300 height 9
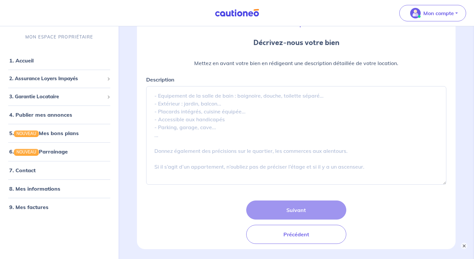
scroll to position [66, 0]
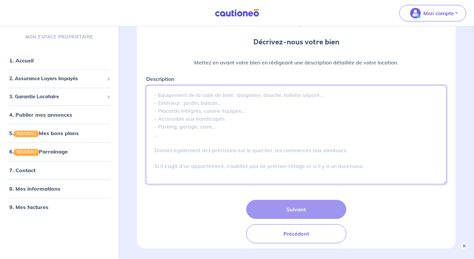
click at [224, 101] on textarea "Description" at bounding box center [296, 135] width 300 height 99
click at [247, 94] on textarea "Description" at bounding box center [296, 135] width 300 height 99
click at [320, 95] on textarea "Description" at bounding box center [296, 135] width 300 height 99
click at [161, 94] on textarea "Description" at bounding box center [296, 135] width 300 height 99
click at [328, 97] on textarea "Description" at bounding box center [296, 135] width 300 height 99
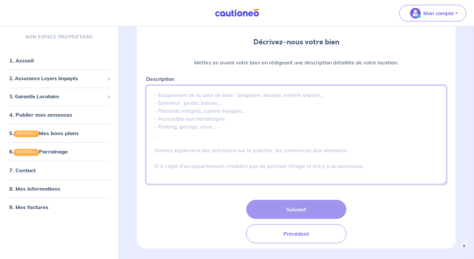
type textarea "E"
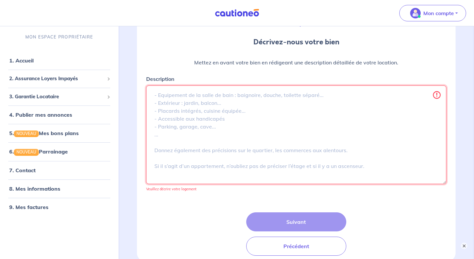
paste textarea "À louer, charmante maison de ville située à deux pas de la mairie de Bar-le-Duc…"
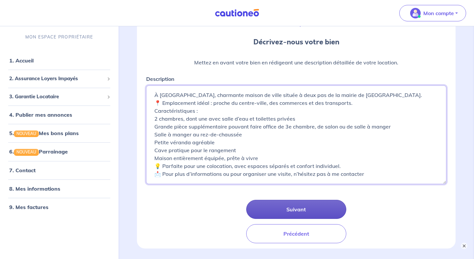
type textarea "À louer, charmante maison de ville située à deux pas de la mairie de Bar-le-Duc…"
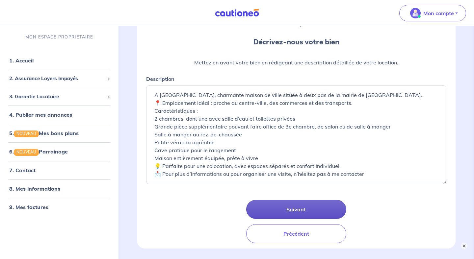
click at [293, 211] on button "Suivant" at bounding box center [296, 209] width 100 height 19
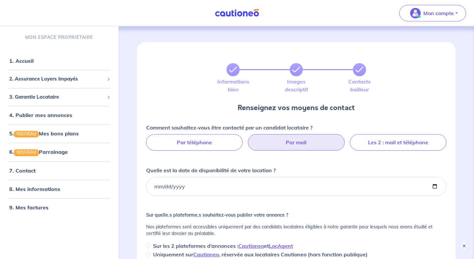
click at [318, 145] on label "Par mail" at bounding box center [296, 142] width 96 height 16
click at [298, 139] on input "Par mail" at bounding box center [296, 136] width 4 height 4
radio input "true"
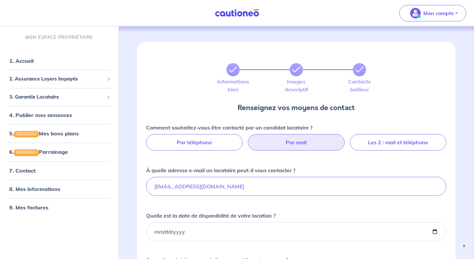
click at [465, 162] on div "Informations bien Images descriptif Contacts bailleur Renseignez vos moyens de …" at bounding box center [296, 226] width 350 height 400
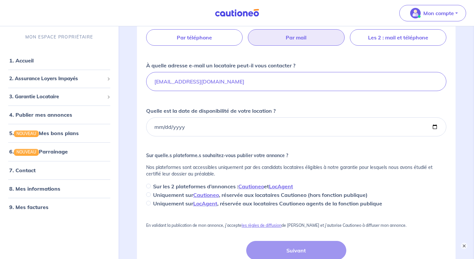
scroll to position [105, 0]
click at [166, 126] on input "Quelle est la date de disponibilité de votre location ?" at bounding box center [296, 126] width 300 height 19
click at [147, 125] on input "Quelle est la date de disponibilité de votre location ?" at bounding box center [296, 126] width 300 height 19
click at [154, 125] on input "Quelle est la date de disponibilité de votre location ?" at bounding box center [296, 126] width 300 height 19
type input "2025-09-01"
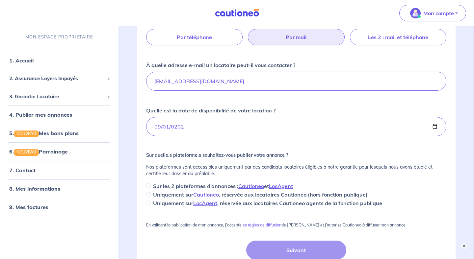
click at [184, 141] on div "Comment souhaitez-vous être contacté par un candidat locataire ? Par téléphone …" at bounding box center [296, 112] width 300 height 189
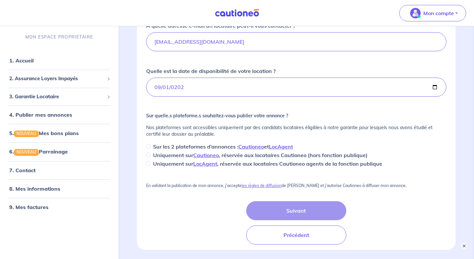
scroll to position [158, 0]
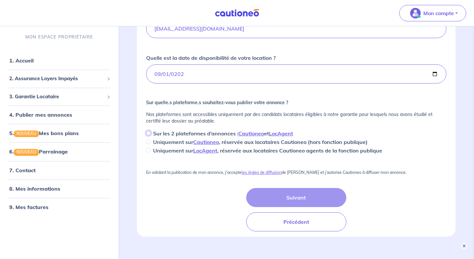
click at [147, 133] on input "Sur les 2 plateformes d’annonces : Cautioneo et LocAgent" at bounding box center [148, 133] width 5 height 5
radio input "true"
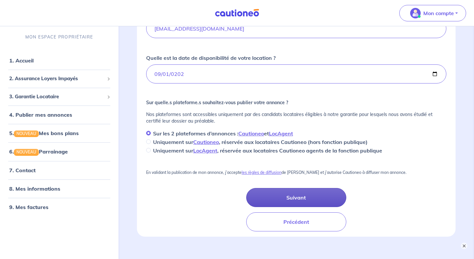
click at [274, 197] on button "Suivant" at bounding box center [296, 197] width 100 height 19
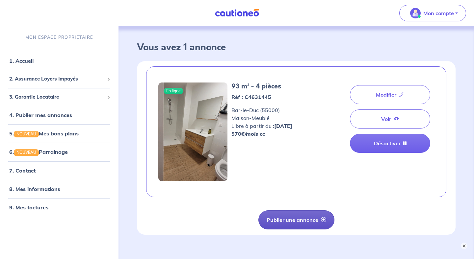
click at [297, 217] on button "Publier une annonce" at bounding box center [296, 220] width 76 height 19
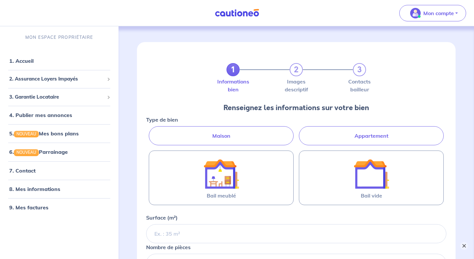
click at [466, 245] on button "×" at bounding box center [464, 246] width 8 height 8
click at [25, 59] on link "1. Accueil" at bounding box center [21, 61] width 24 height 7
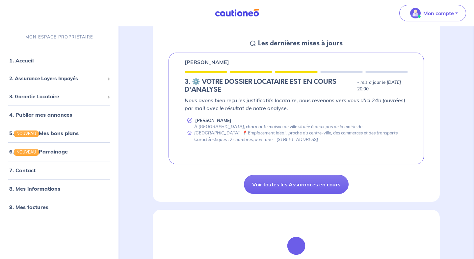
scroll to position [92, 0]
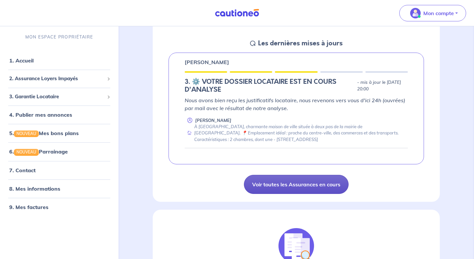
click at [288, 188] on link "Voir toutes les Assurances en cours" at bounding box center [296, 184] width 105 height 19
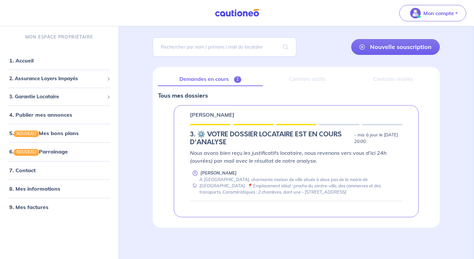
scroll to position [40, 0]
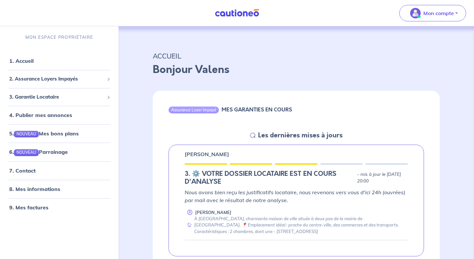
click at [287, 76] on p "Bonjour Valens" at bounding box center [296, 70] width 287 height 16
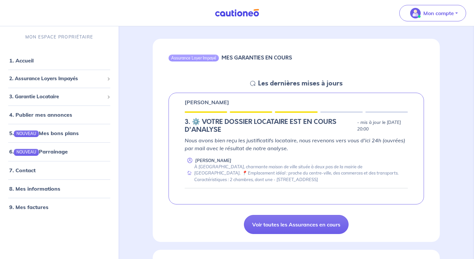
scroll to position [53, 0]
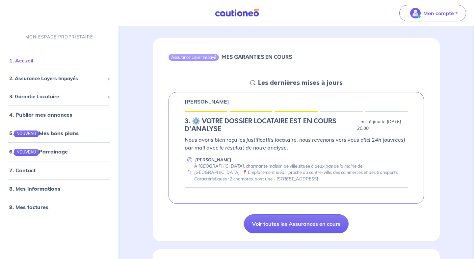
click at [30, 64] on link "1. Accueil" at bounding box center [21, 60] width 24 height 7
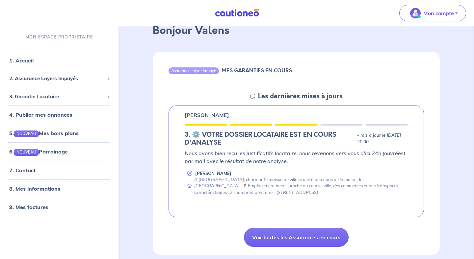
scroll to position [39, 0]
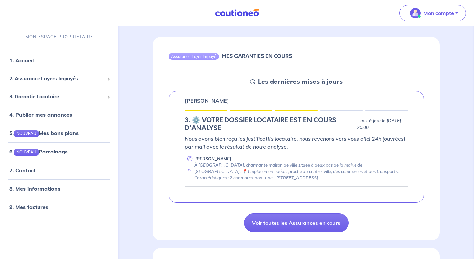
scroll to position [66, 0]
